Goal: Find specific page/section: Find specific page/section

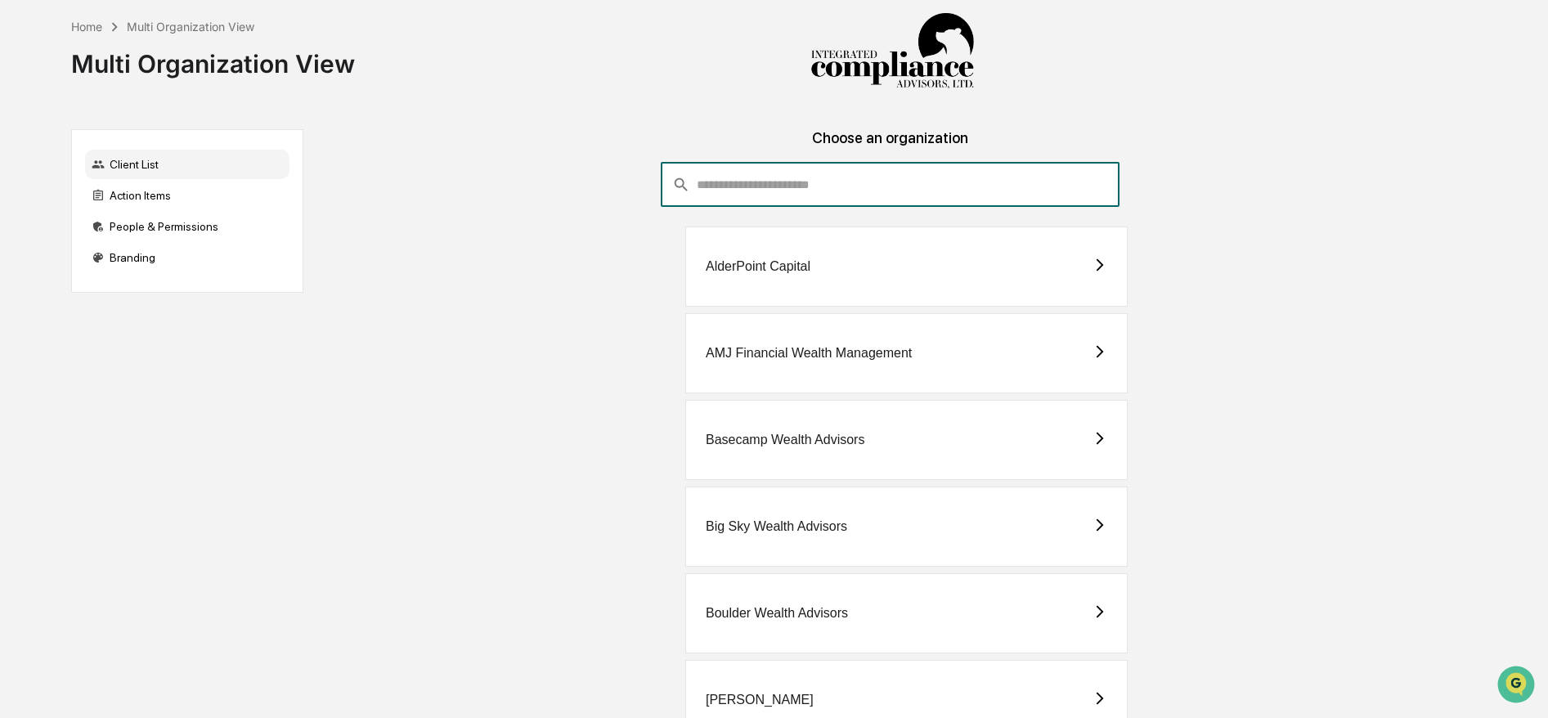
click at [877, 200] on input "consultant-dashboard__filter-organizations-search-bar" at bounding box center [908, 185] width 423 height 44
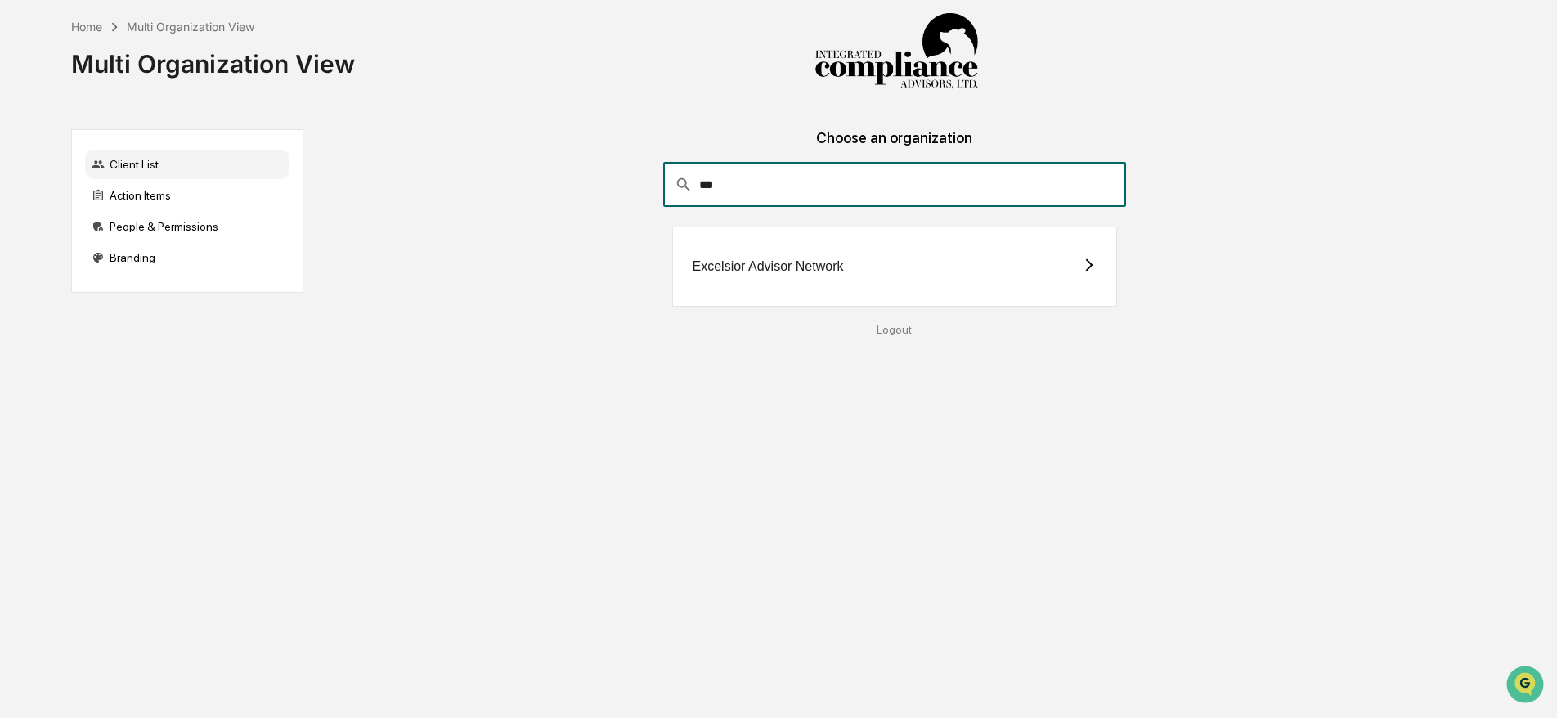
type input "***"
click at [719, 263] on div "Excelsior Advisor Network" at bounding box center [767, 266] width 151 height 15
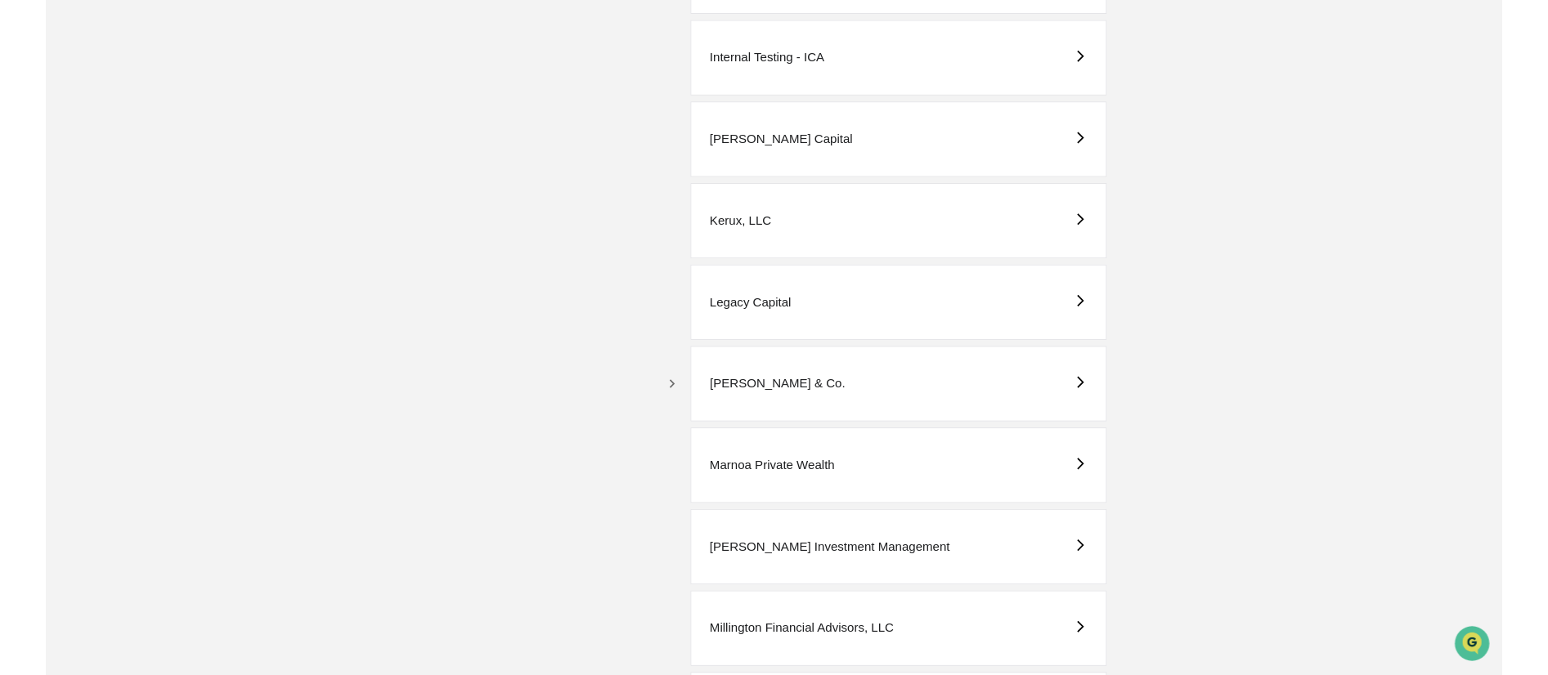
scroll to position [2788, 0]
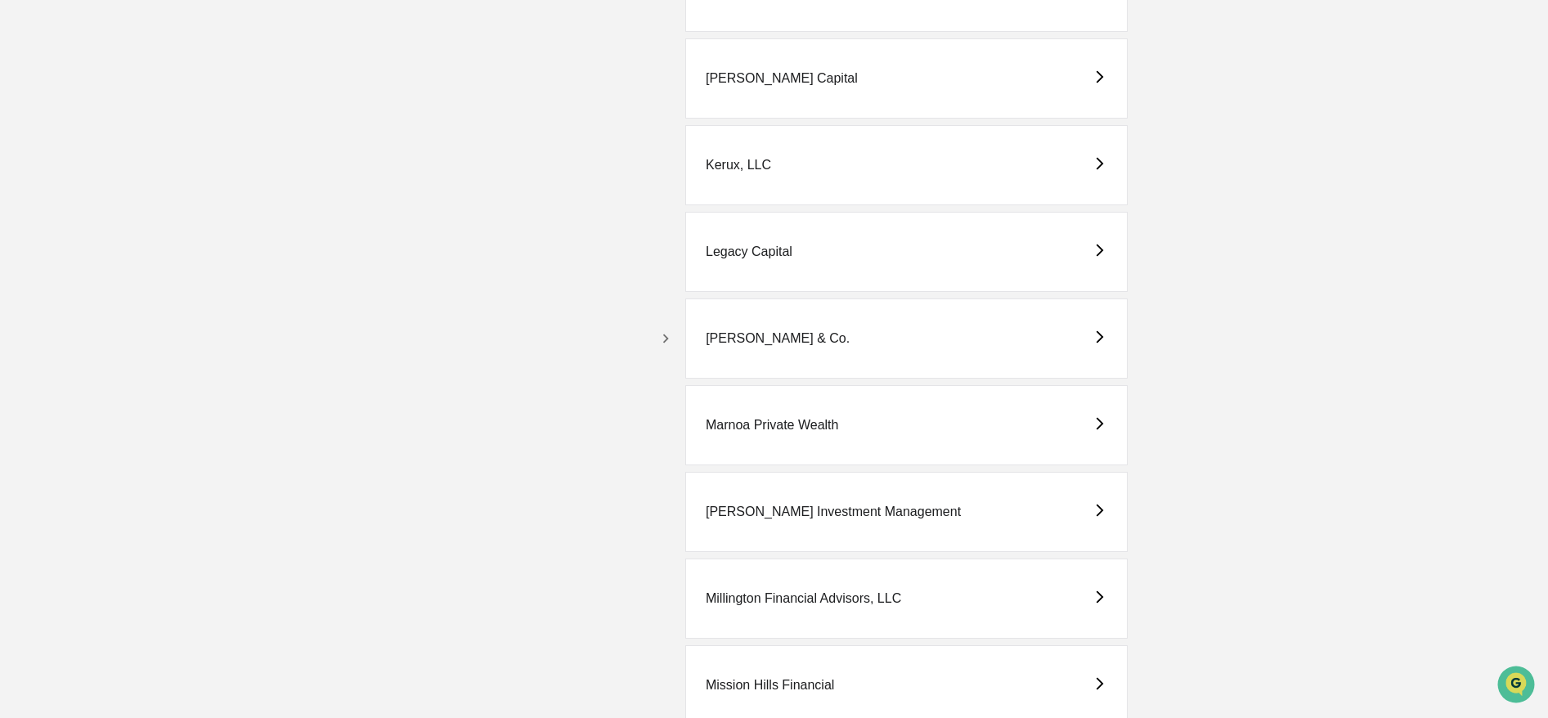
click at [661, 336] on icon "button" at bounding box center [665, 338] width 18 height 18
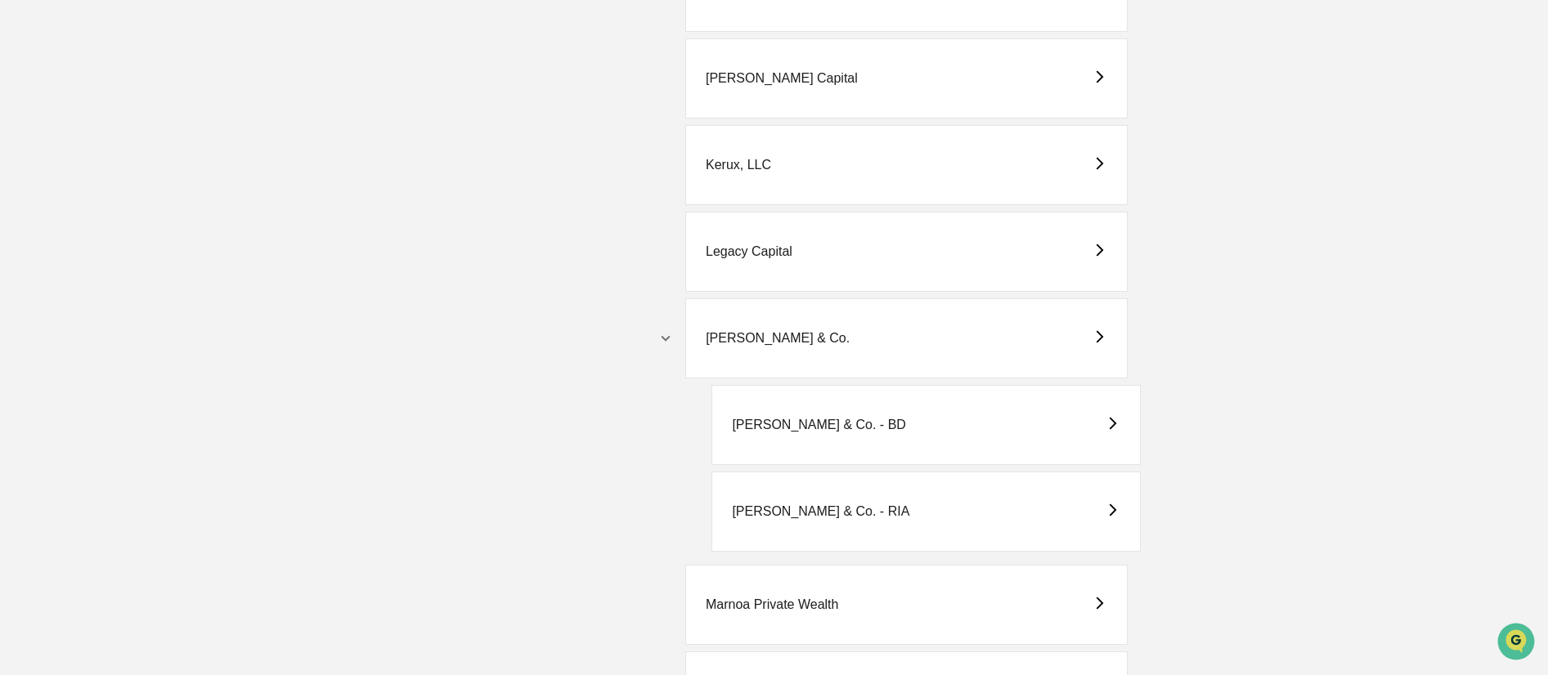
click at [935, 425] on div "[PERSON_NAME] & Co. - BD" at bounding box center [925, 425] width 428 height 80
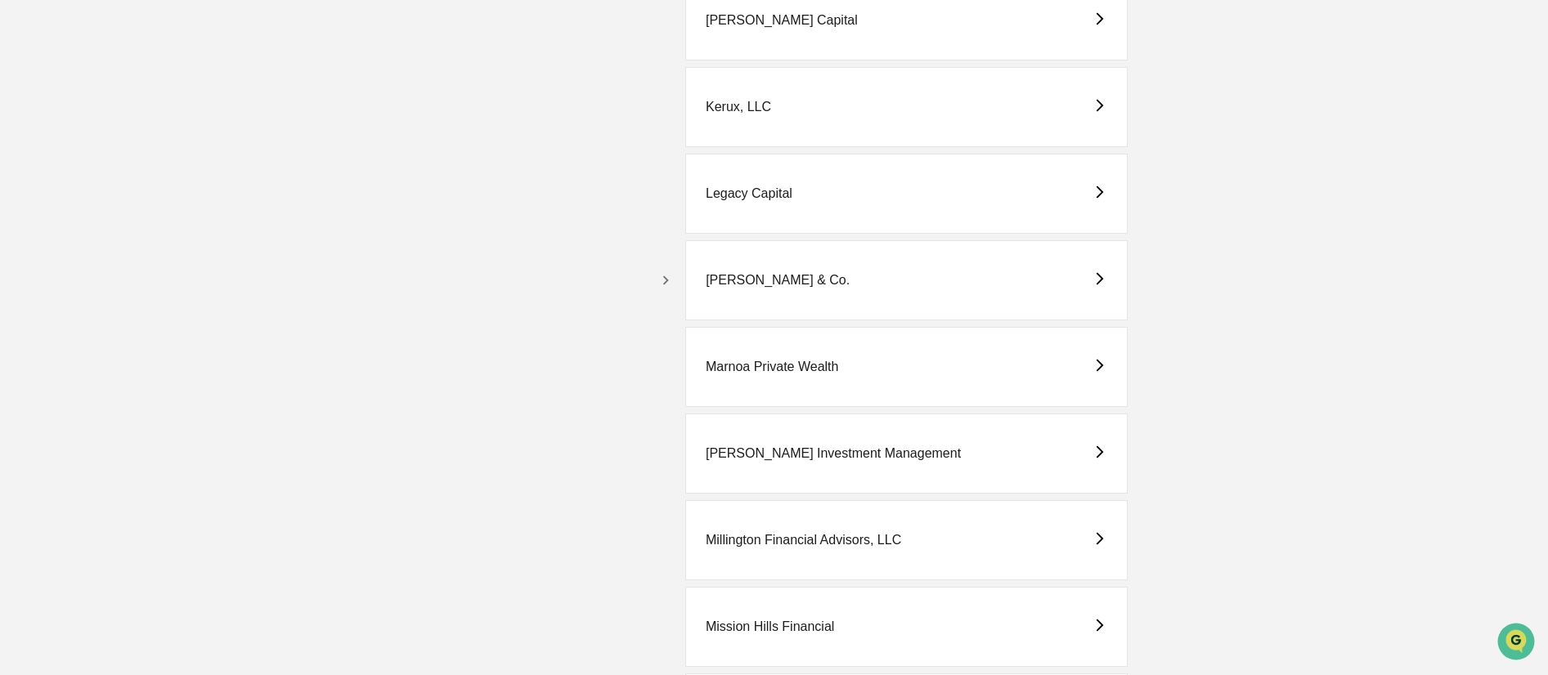
scroll to position [2849, 0]
click at [656, 275] on icon "button" at bounding box center [665, 277] width 18 height 18
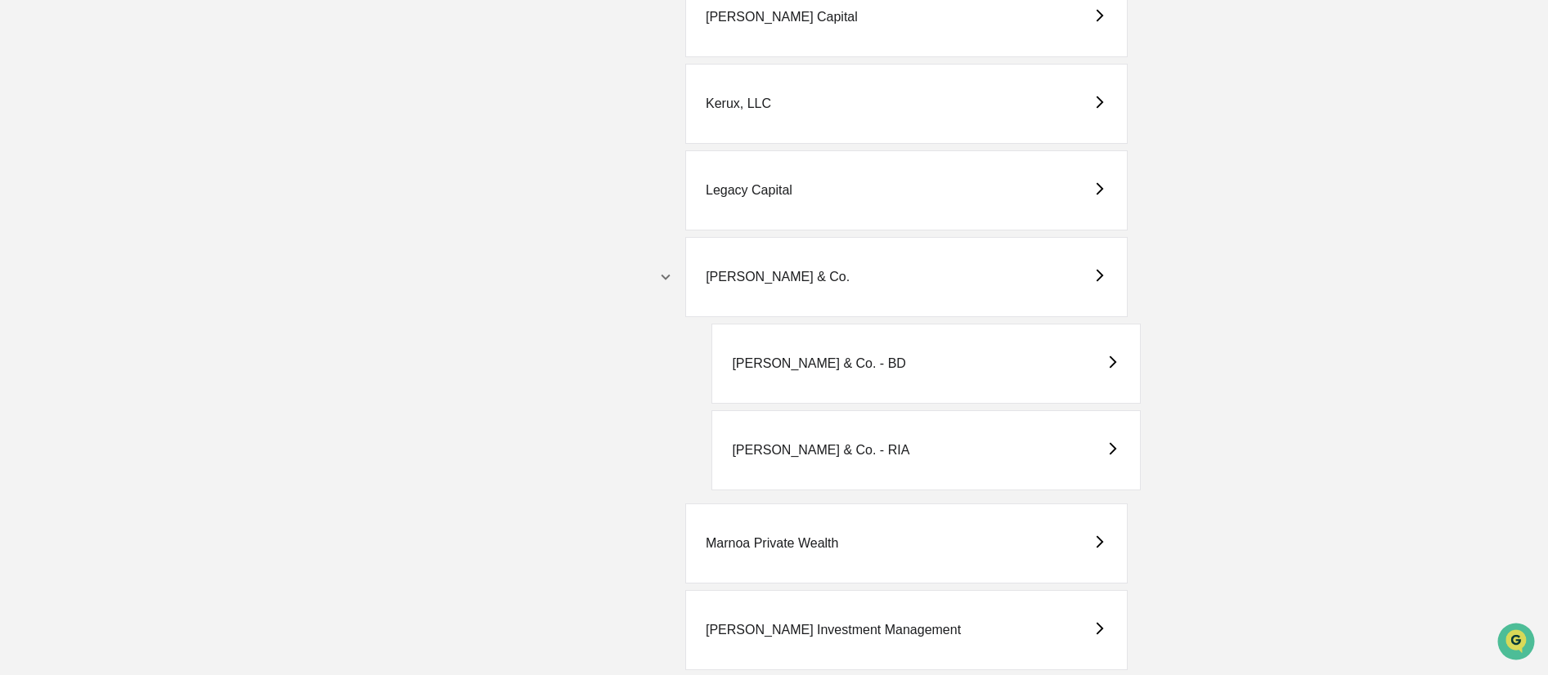
click at [888, 378] on div "[PERSON_NAME] & Co. - BD" at bounding box center [925, 364] width 428 height 80
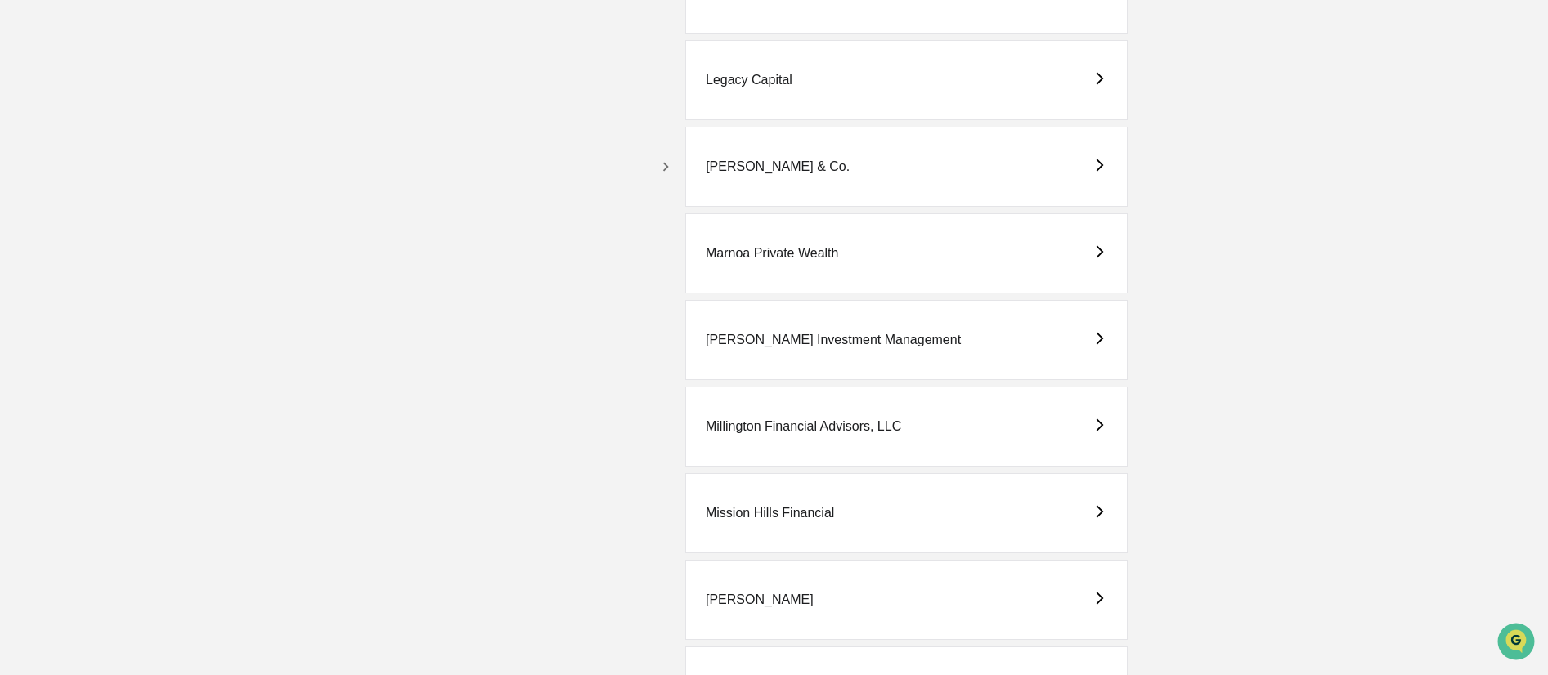
scroll to position [2957, 0]
click at [785, 192] on div "[PERSON_NAME] & Co." at bounding box center [906, 169] width 442 height 80
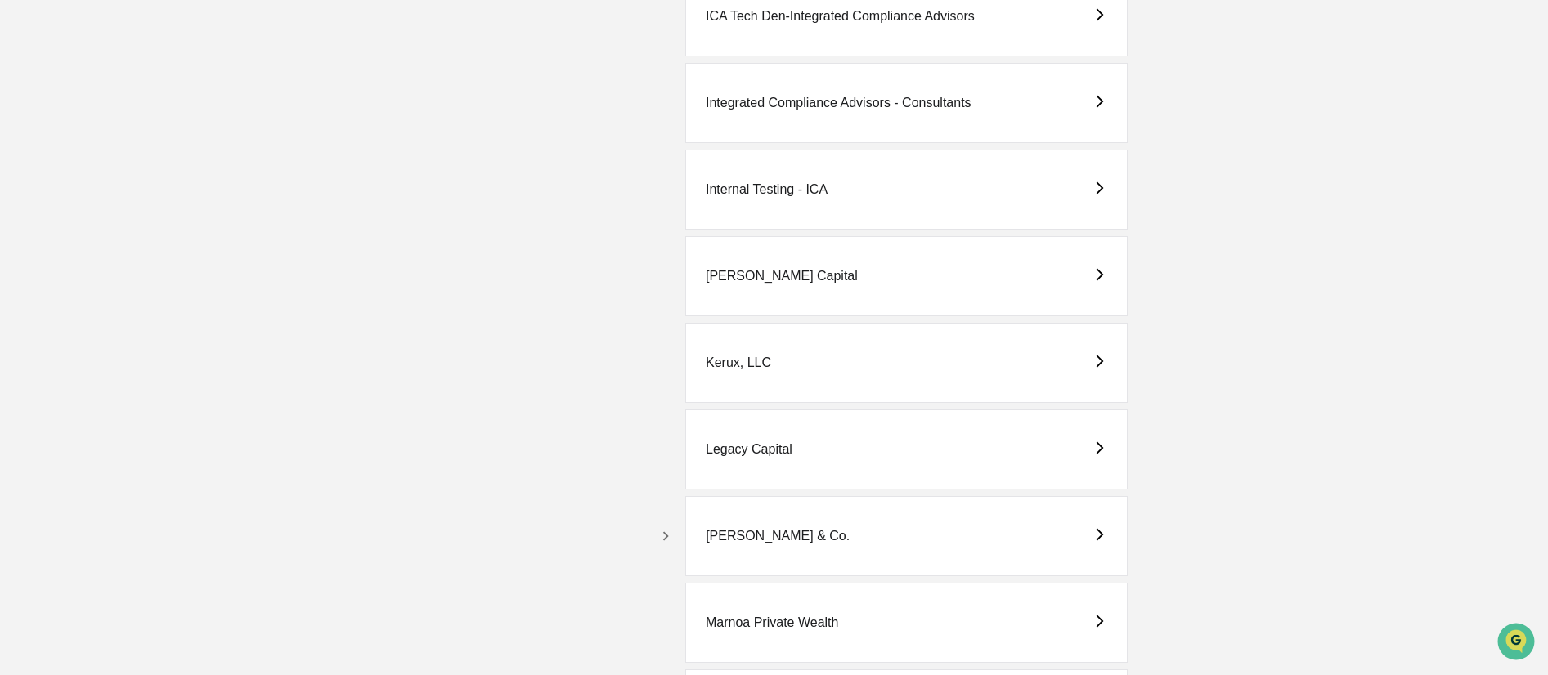
scroll to position [2592, 0]
click at [665, 526] on icon "button" at bounding box center [665, 534] width 18 height 18
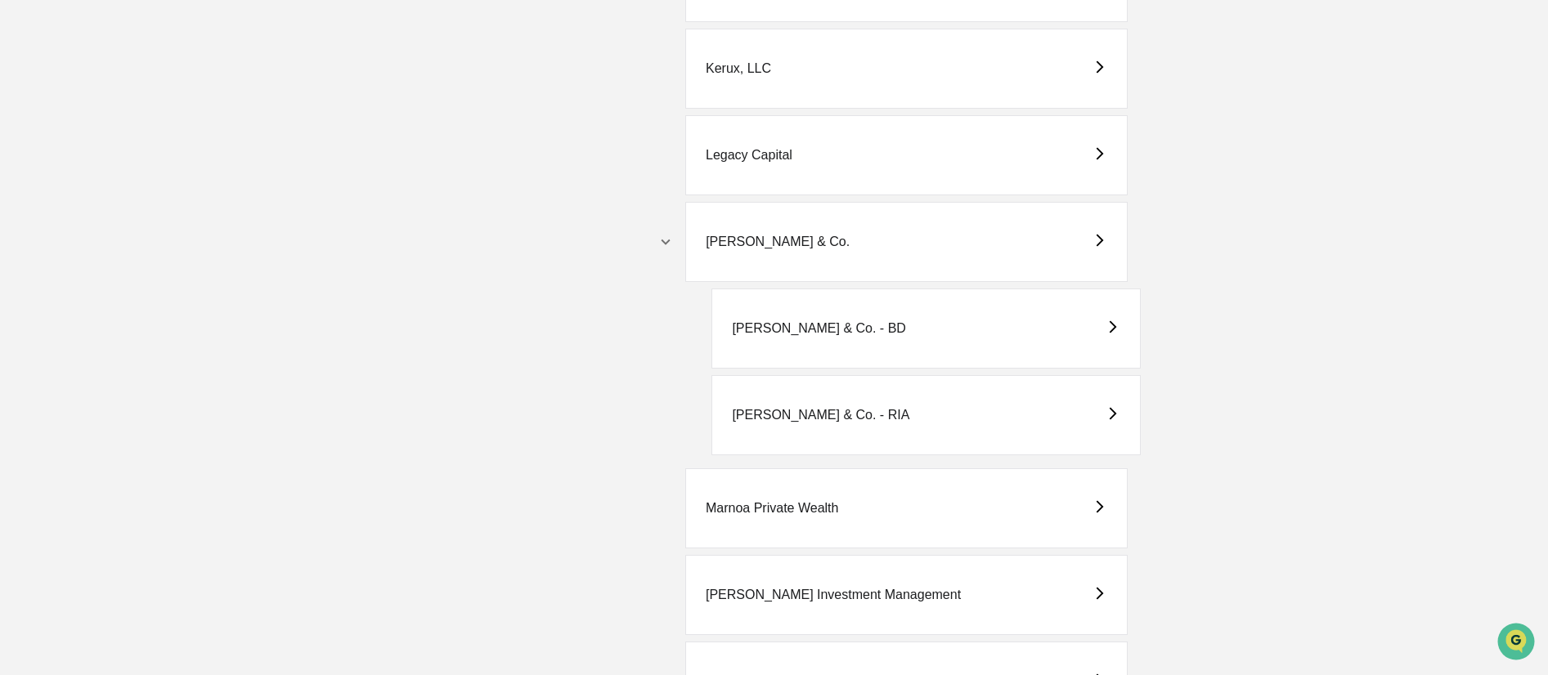
scroll to position [2885, 0]
click at [838, 431] on div "[PERSON_NAME] & Co. - RIA" at bounding box center [925, 414] width 428 height 80
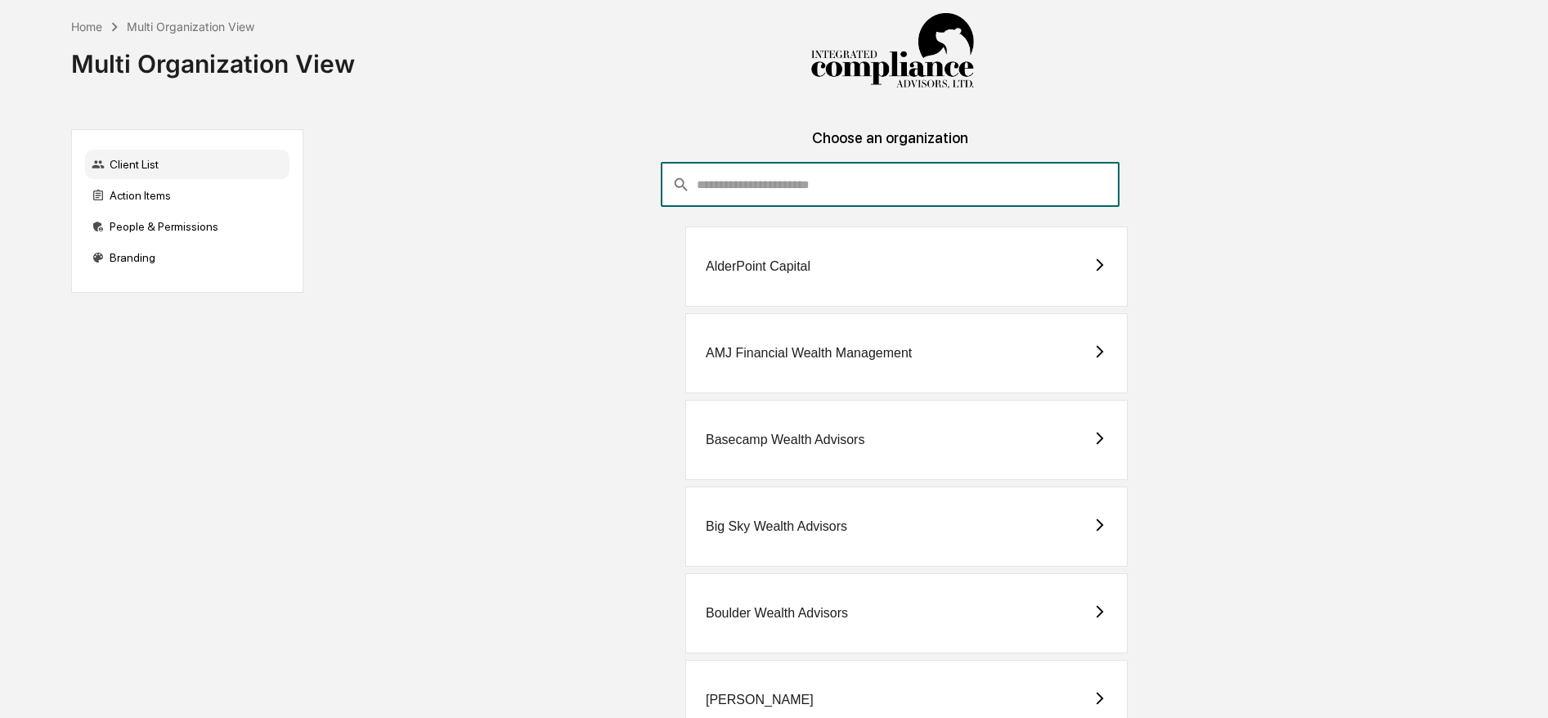
click at [782, 167] on input "consultant-dashboard__filter-organizations-search-bar" at bounding box center [908, 185] width 423 height 44
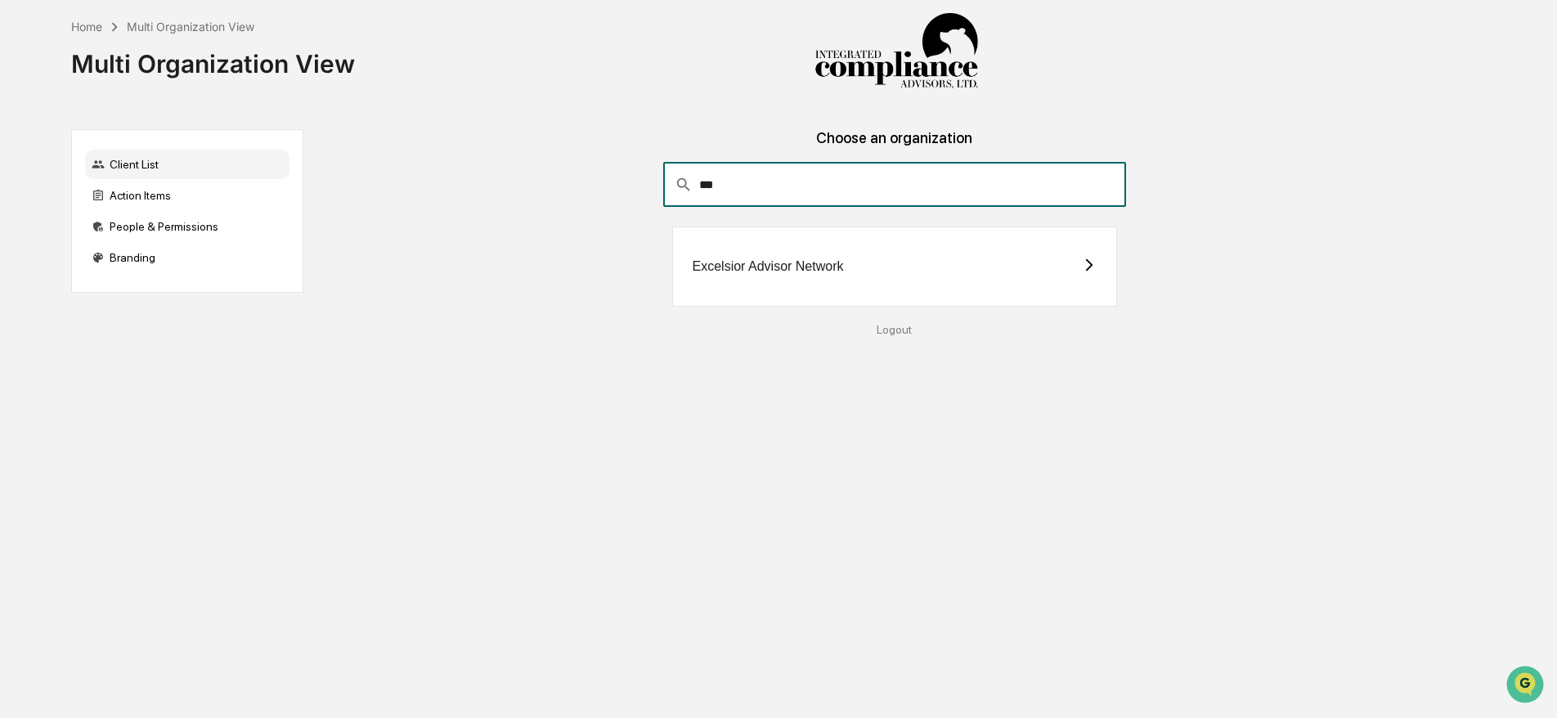
type input "***"
click at [755, 278] on div "Excelsior Advisor Network" at bounding box center [895, 266] width 446 height 80
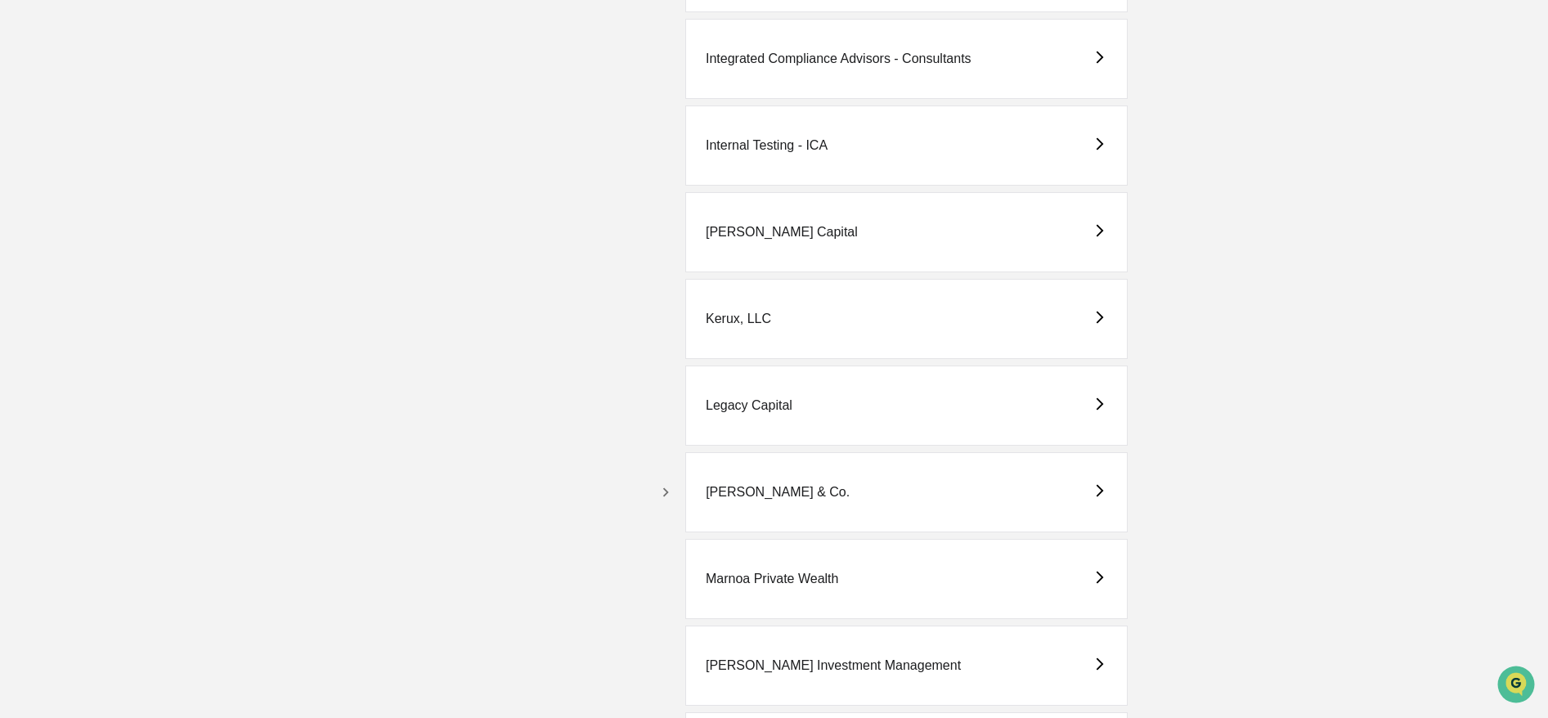
scroll to position [2637, 0]
click at [656, 483] on icon "button" at bounding box center [665, 489] width 18 height 18
click at [782, 571] on div "[PERSON_NAME] & Co. - BD" at bounding box center [819, 575] width 174 height 15
